Goal: Information Seeking & Learning: Find specific fact

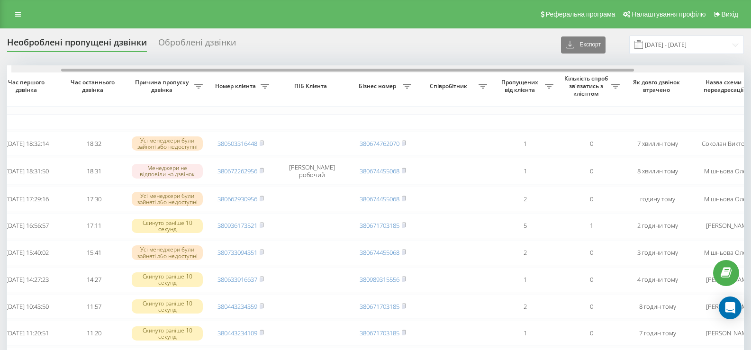
scroll to position [0, 79]
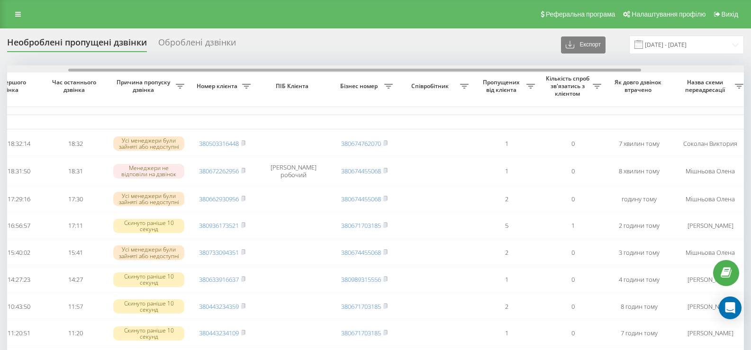
drag, startPoint x: 181, startPoint y: 72, endPoint x: 242, endPoint y: 72, distance: 61.2
click at [242, 72] on div at bounding box center [354, 70] width 573 height 3
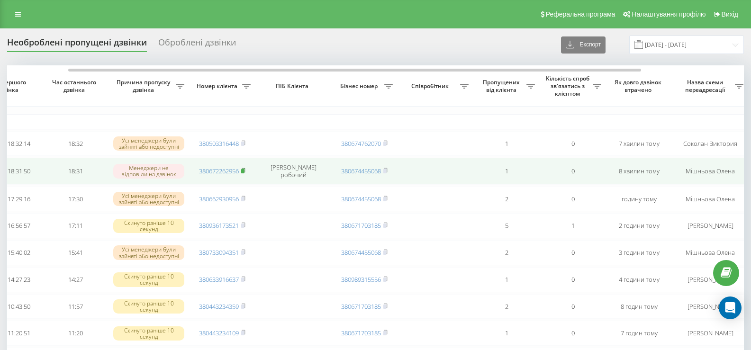
click at [244, 173] on rect at bounding box center [242, 171] width 3 height 4
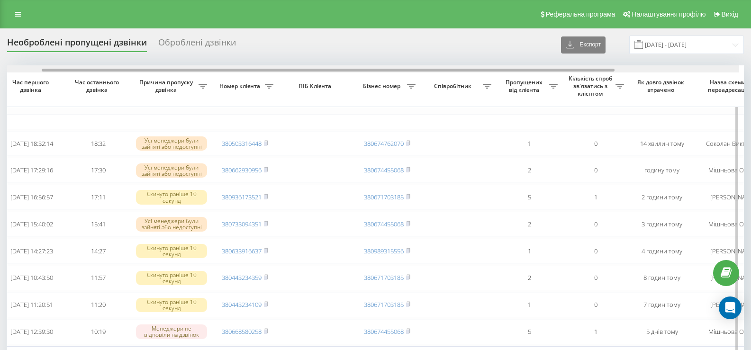
scroll to position [0, 64]
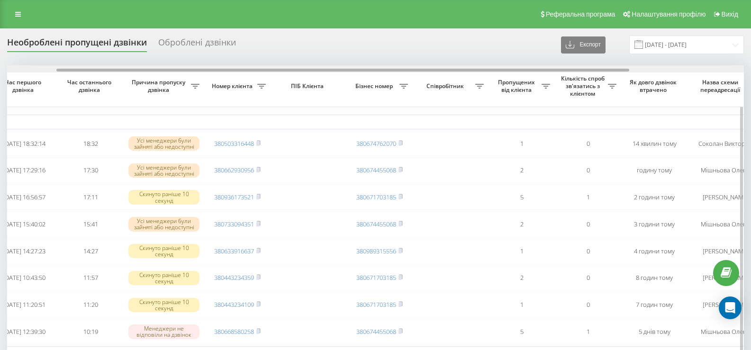
drag, startPoint x: 366, startPoint y: 71, endPoint x: 415, endPoint y: 71, distance: 49.3
click at [415, 71] on div at bounding box center [342, 70] width 573 height 3
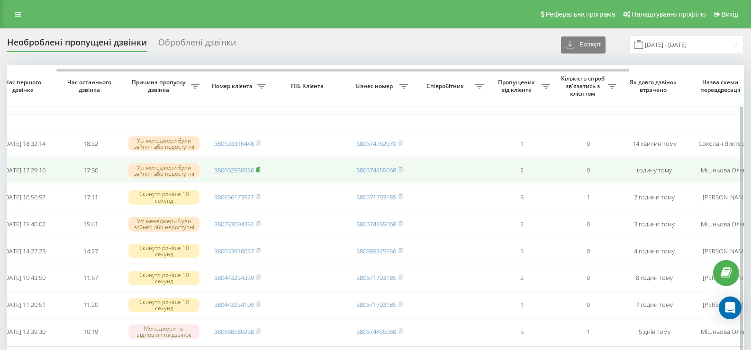
click at [259, 173] on rect at bounding box center [257, 170] width 3 height 4
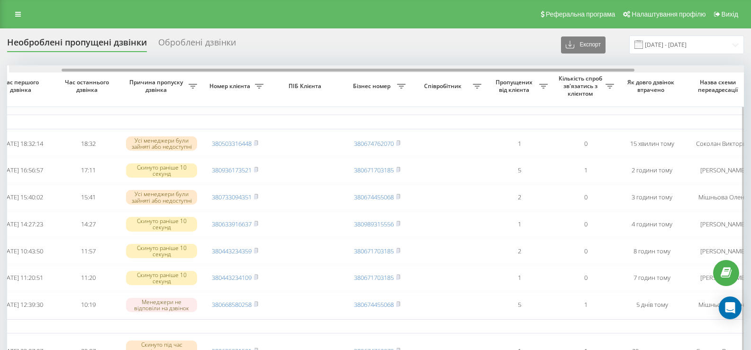
scroll to position [0, 104]
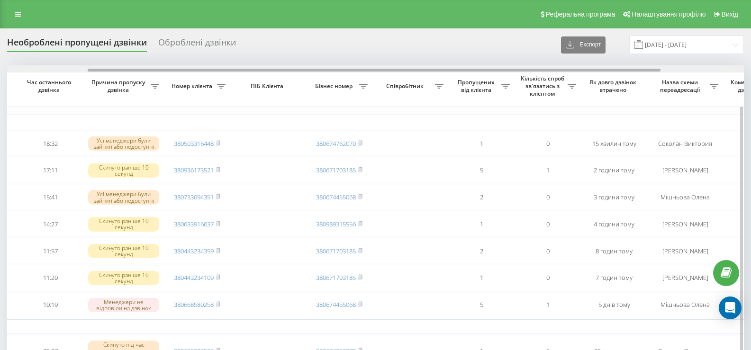
drag, startPoint x: 0, startPoint y: 0, endPoint x: 449, endPoint y: 78, distance: 456.2
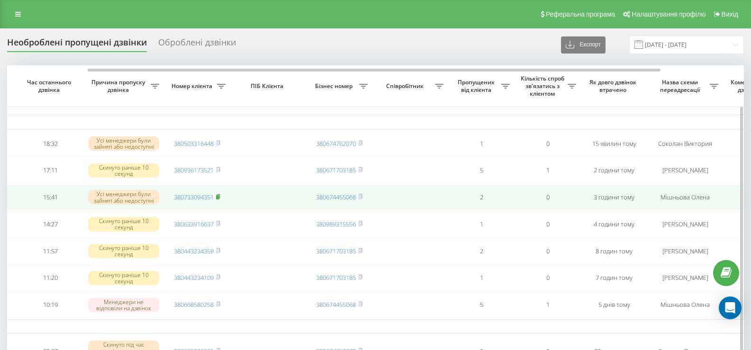
click at [219, 200] on rect at bounding box center [217, 197] width 3 height 4
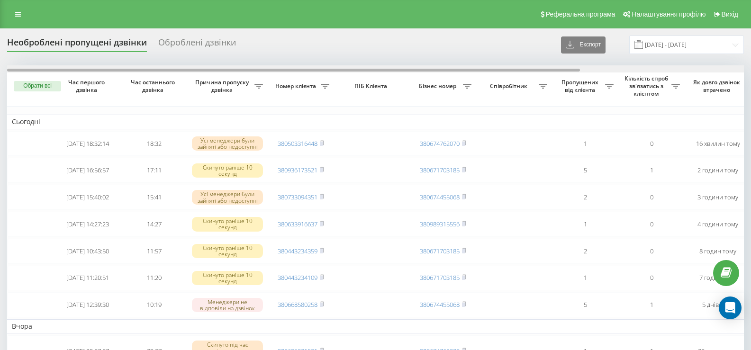
drag, startPoint x: 157, startPoint y: 69, endPoint x: 0, endPoint y: 77, distance: 157.6
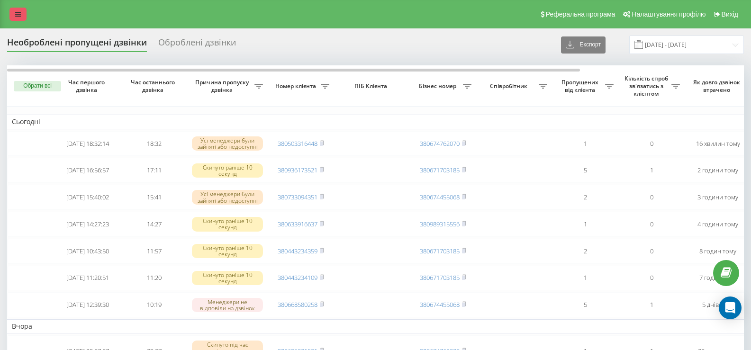
click at [18, 20] on link at bounding box center [17, 14] width 17 height 13
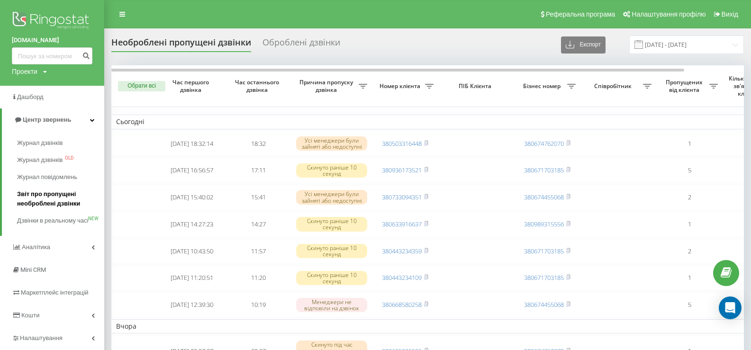
click at [50, 195] on span "Звіт про пропущені необроблені дзвінки" at bounding box center [58, 199] width 82 height 19
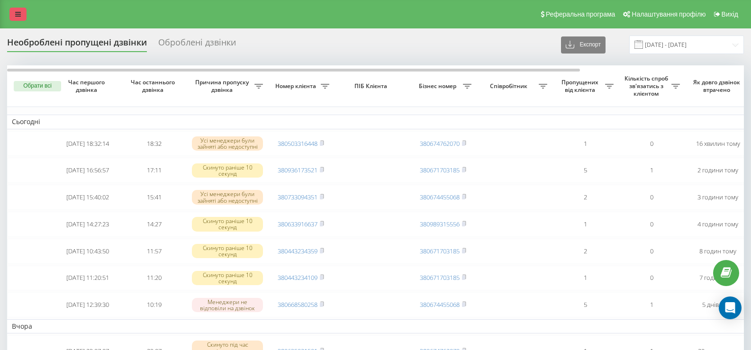
click at [22, 13] on link at bounding box center [17, 14] width 17 height 13
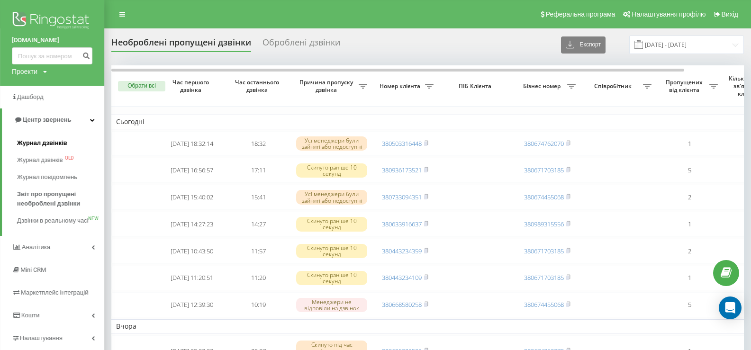
click at [43, 145] on span "Журнал дзвінків" at bounding box center [42, 142] width 50 height 9
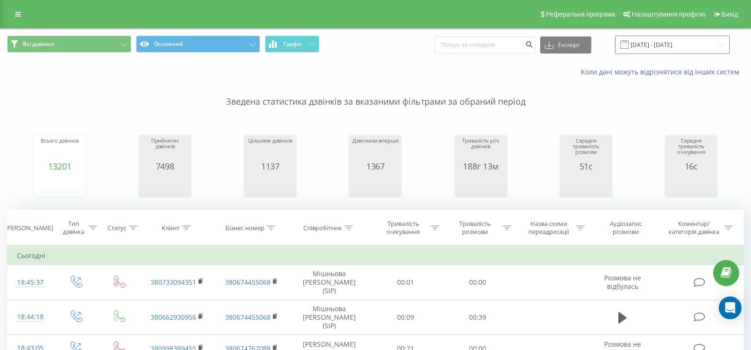
click at [655, 47] on input "[DATE] - [DATE]" at bounding box center [672, 45] width 115 height 18
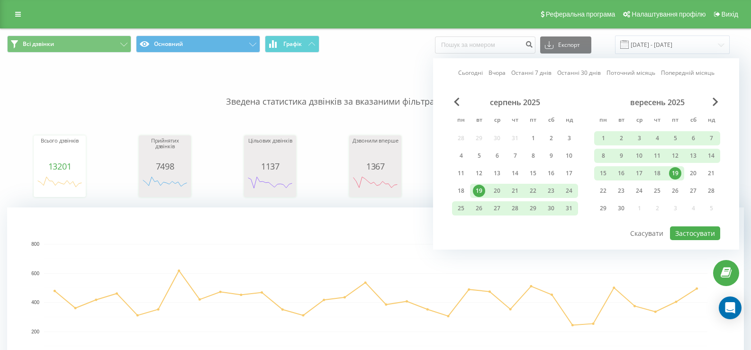
click at [676, 175] on div "19" at bounding box center [675, 173] width 12 height 12
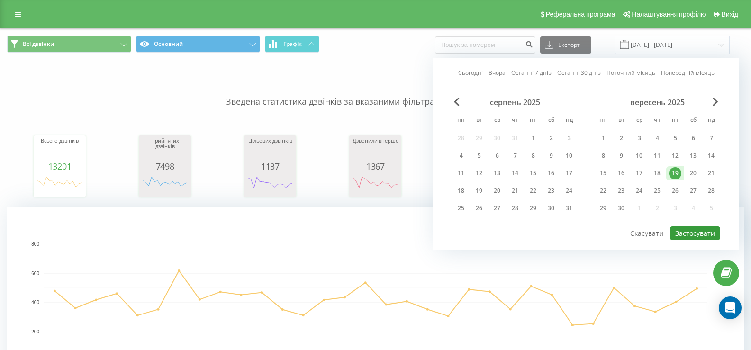
click at [690, 234] on button "Застосувати" at bounding box center [695, 234] width 50 height 14
type input "19.09.2025 - 19.09.2025"
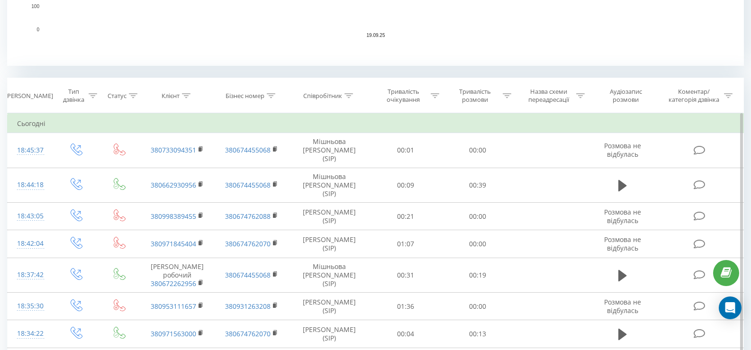
scroll to position [332, 0]
click at [350, 95] on icon at bounding box center [349, 95] width 9 height 5
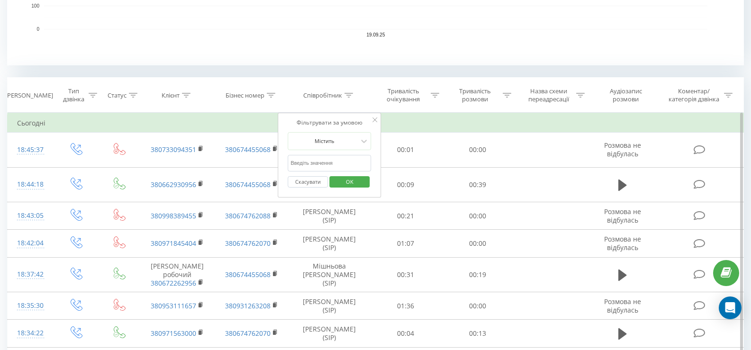
click at [323, 168] on input "text" at bounding box center [329, 163] width 83 height 17
click at [342, 180] on span "OK" at bounding box center [350, 181] width 27 height 15
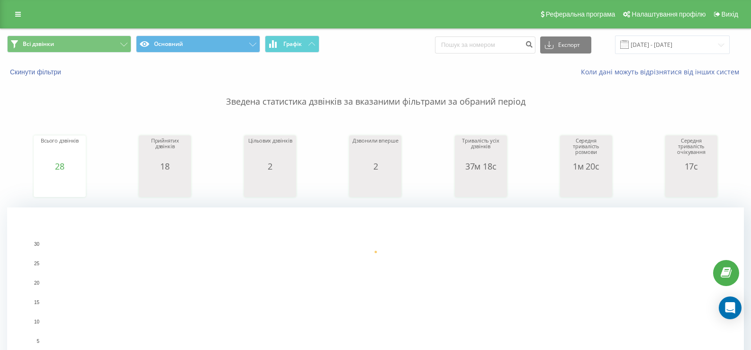
scroll to position [190, 0]
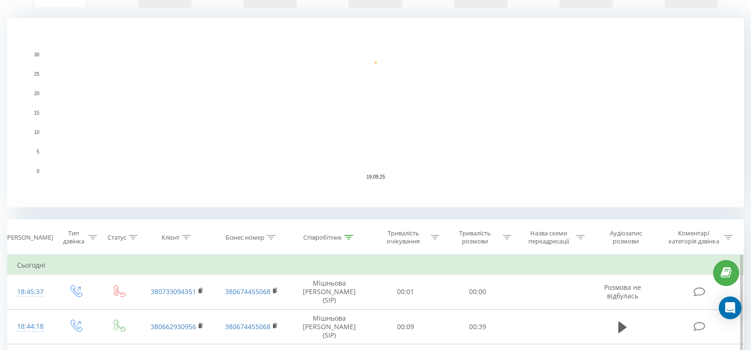
drag, startPoint x: 350, startPoint y: 239, endPoint x: 345, endPoint y: 271, distance: 31.7
click at [350, 240] on div at bounding box center [349, 238] width 9 height 8
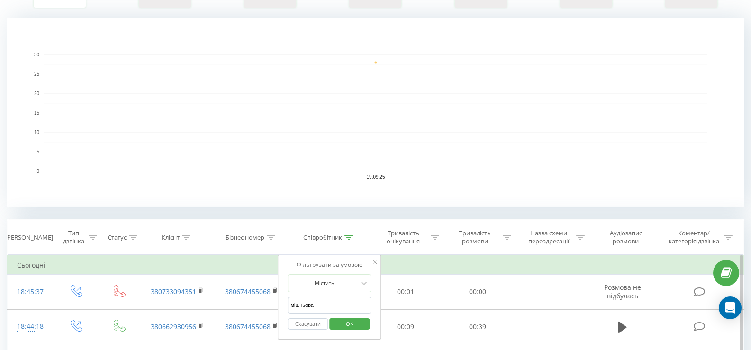
click at [318, 309] on input "мішньова" at bounding box center [329, 305] width 83 height 17
type input "м"
click at [352, 328] on span "OK" at bounding box center [350, 324] width 27 height 15
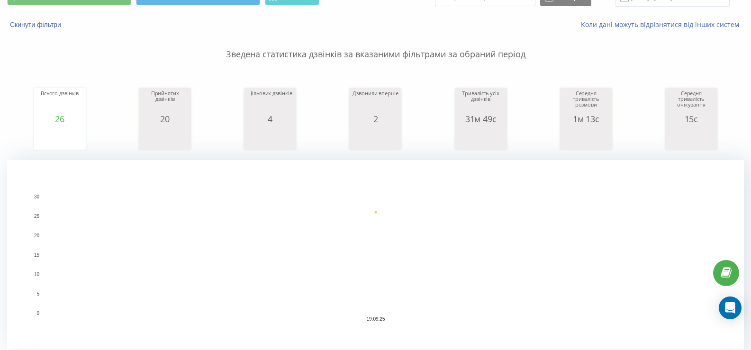
scroll to position [142, 0]
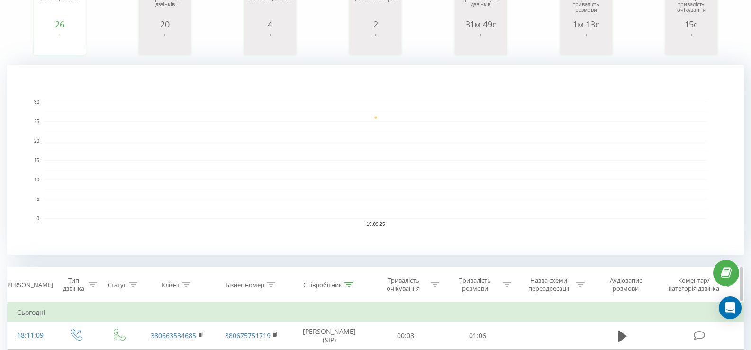
click at [349, 286] on icon at bounding box center [349, 285] width 9 height 5
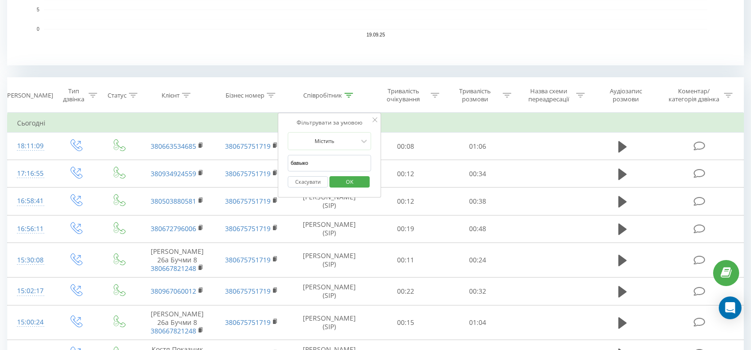
click at [330, 165] on input "бавыко" at bounding box center [329, 163] width 83 height 17
type input "б"
click at [351, 185] on span "OK" at bounding box center [350, 181] width 27 height 15
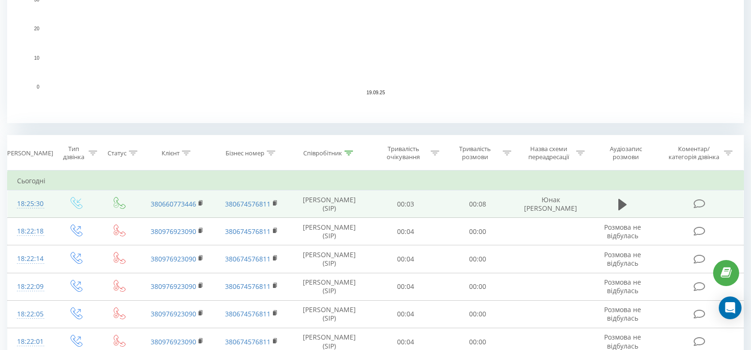
scroll to position [332, 0]
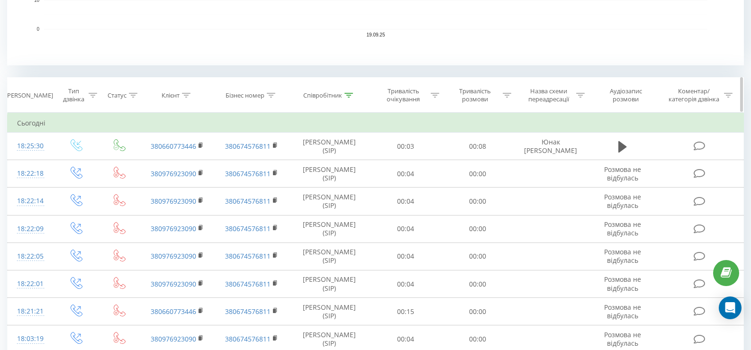
click at [352, 93] on icon at bounding box center [349, 95] width 9 height 5
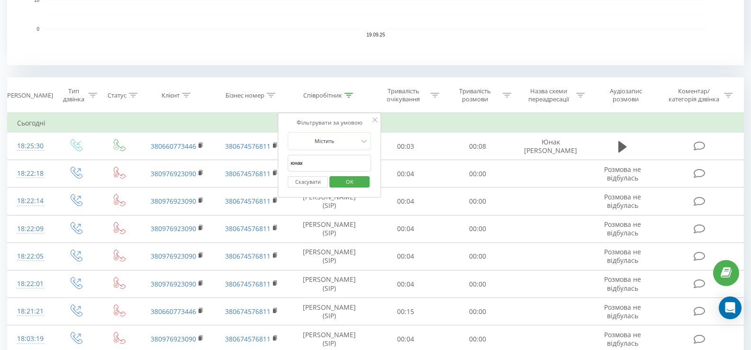
drag, startPoint x: 345, startPoint y: 157, endPoint x: 350, endPoint y: 154, distance: 6.2
click at [346, 157] on input "юнак" at bounding box center [329, 163] width 83 height 17
type input "ю"
click at [344, 185] on span "OK" at bounding box center [350, 181] width 27 height 15
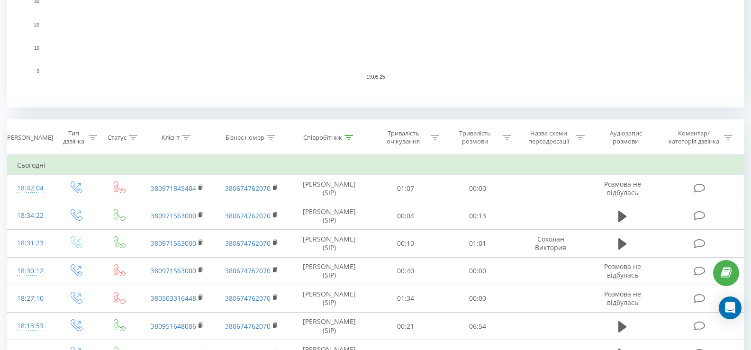
scroll to position [379, 0]
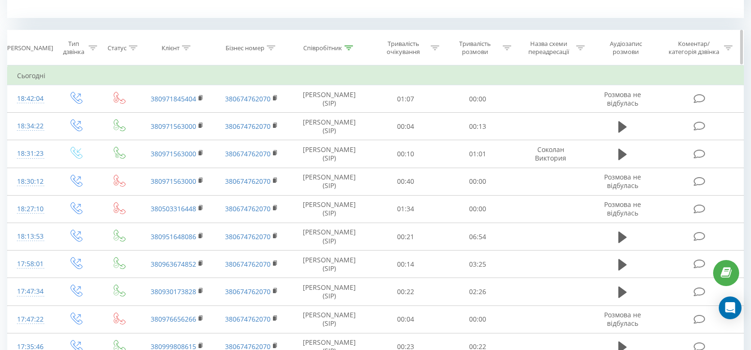
click at [349, 49] on icon at bounding box center [349, 48] width 9 height 5
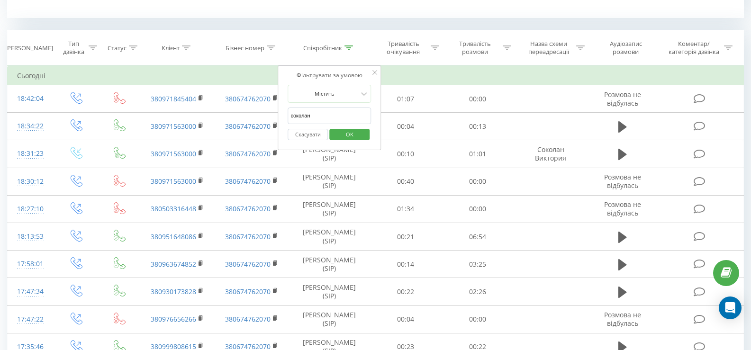
click at [341, 115] on input "соколан" at bounding box center [329, 116] width 83 height 17
type input "с"
type input "мішньова"
click at [348, 139] on span "OK" at bounding box center [350, 134] width 27 height 15
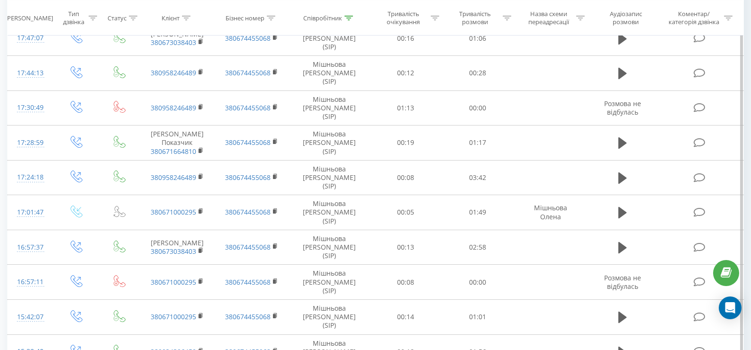
scroll to position [655, 0]
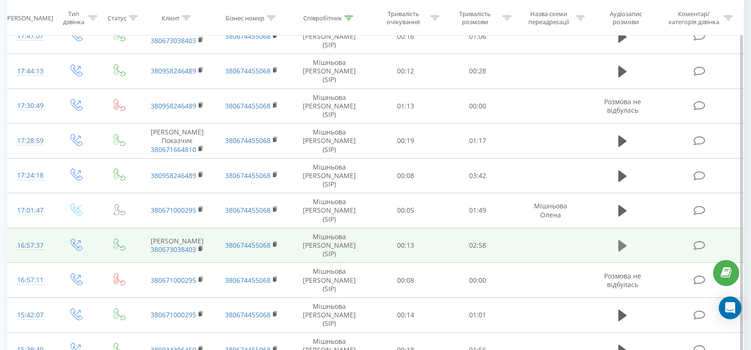
click at [621, 240] on icon at bounding box center [623, 245] width 9 height 11
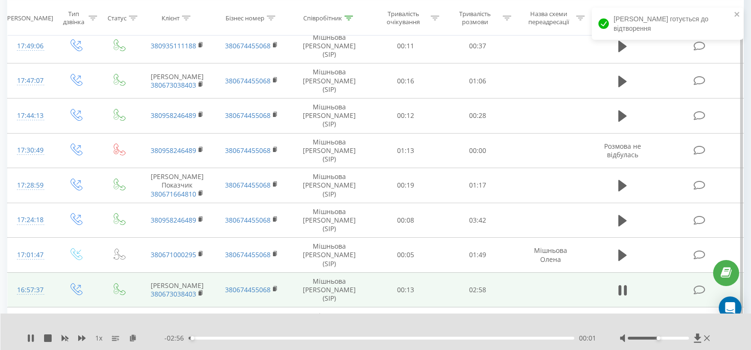
scroll to position [591, 0]
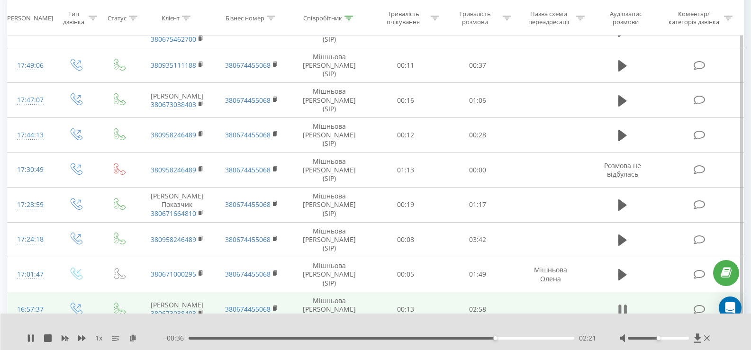
click at [627, 305] on icon at bounding box center [625, 310] width 3 height 10
